Goal: Task Accomplishment & Management: Use online tool/utility

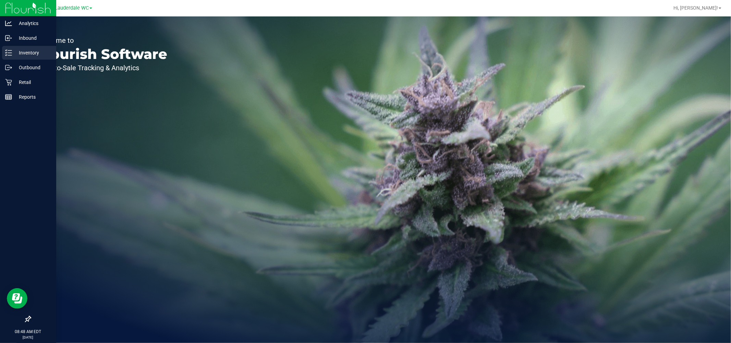
click at [39, 47] on div "Inventory" at bounding box center [29, 53] width 54 height 14
click at [39, 48] on div "Inventory" at bounding box center [29, 53] width 54 height 14
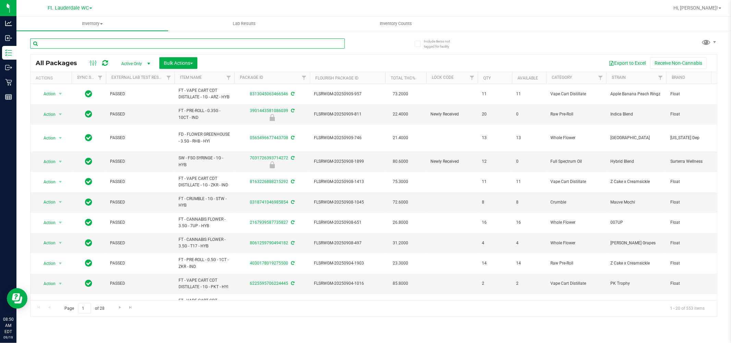
click at [91, 46] on input "text" at bounding box center [187, 43] width 315 height 10
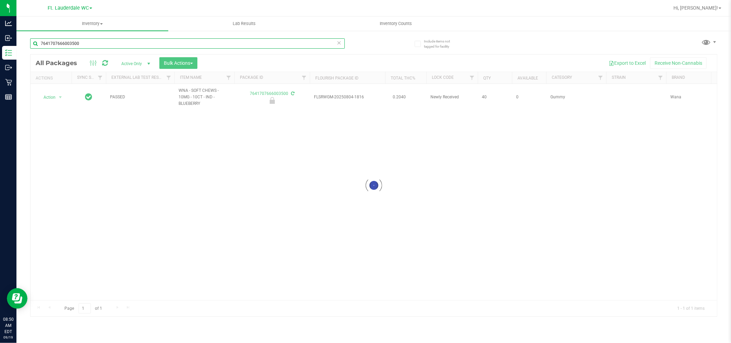
type input "7641707666003500"
click at [57, 95] on div at bounding box center [374, 186] width 687 height 262
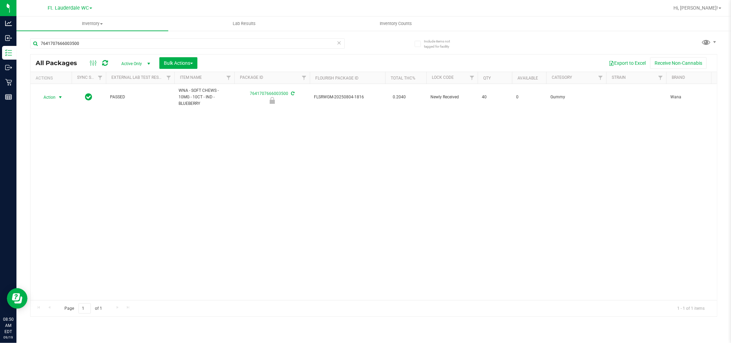
click at [58, 95] on span "select" at bounding box center [60, 97] width 5 height 5
click at [60, 183] on li "Unlock package" at bounding box center [60, 179] width 44 height 10
click at [132, 38] on input "7641707666003500" at bounding box center [187, 43] width 315 height 10
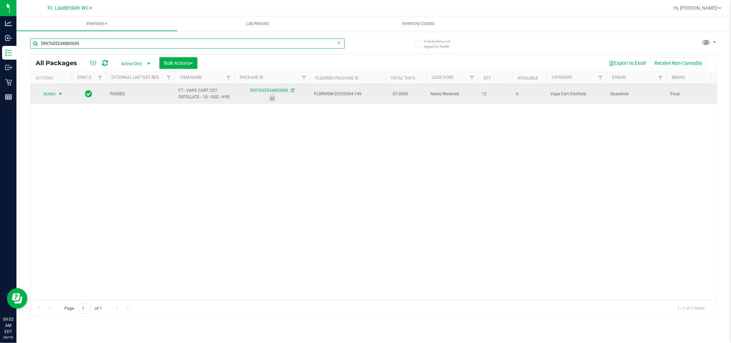
type input "5997655234883690"
click at [56, 96] on span "select" at bounding box center [60, 94] width 9 height 10
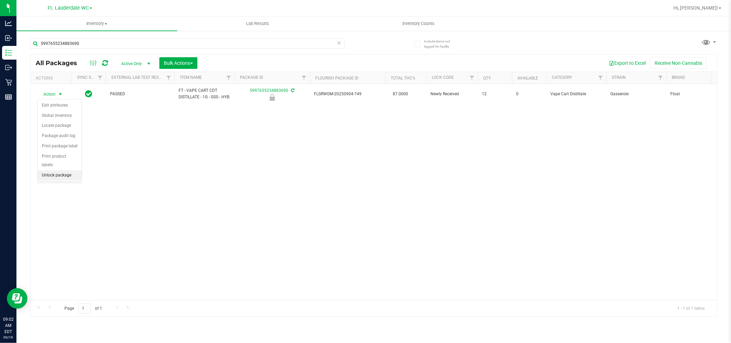
click at [46, 178] on li "Unlock package" at bounding box center [60, 175] width 44 height 10
